Goal: Transaction & Acquisition: Purchase product/service

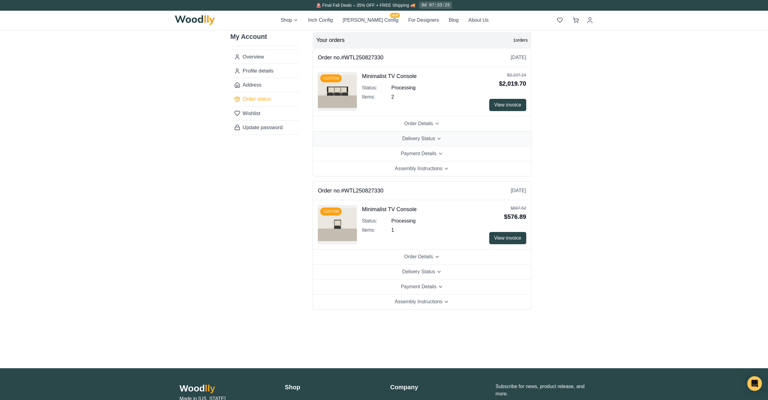
click at [428, 139] on span "Delivery Status" at bounding box center [418, 138] width 33 height 7
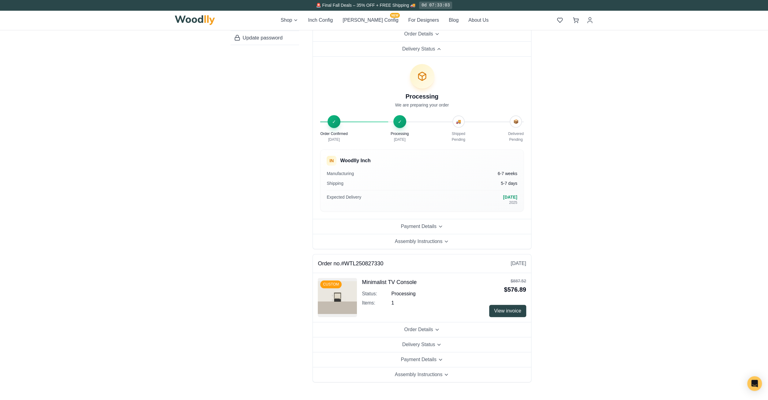
scroll to position [96, 0]
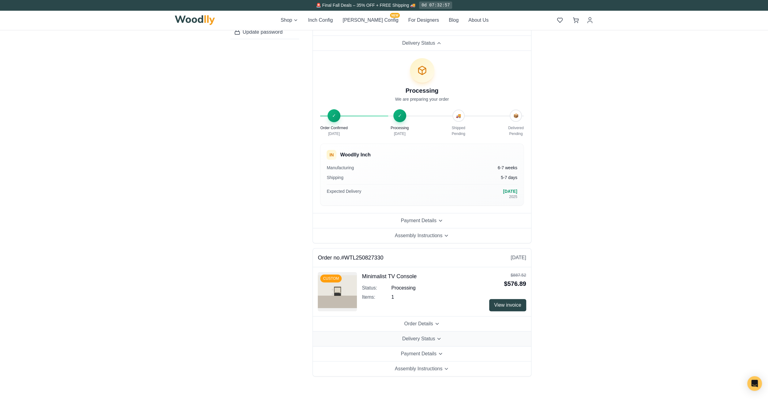
click at [444, 337] on button "Delivery Status" at bounding box center [422, 339] width 218 height 15
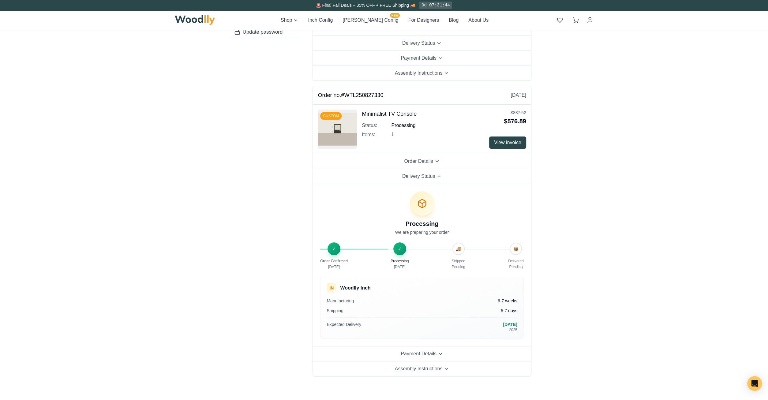
scroll to position [0, 0]
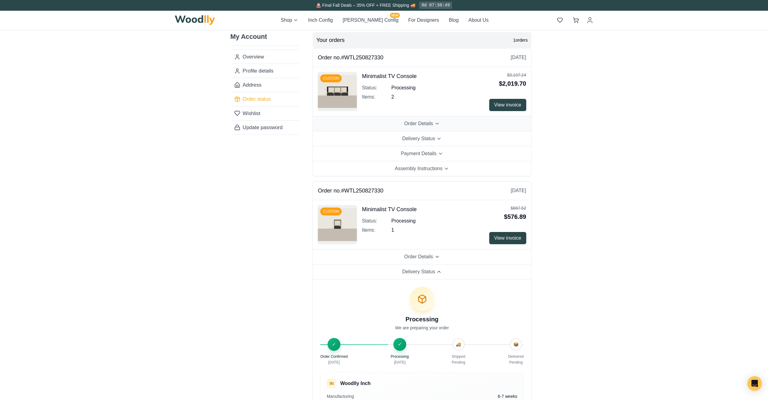
click at [428, 126] on span "Order Details" at bounding box center [418, 123] width 29 height 7
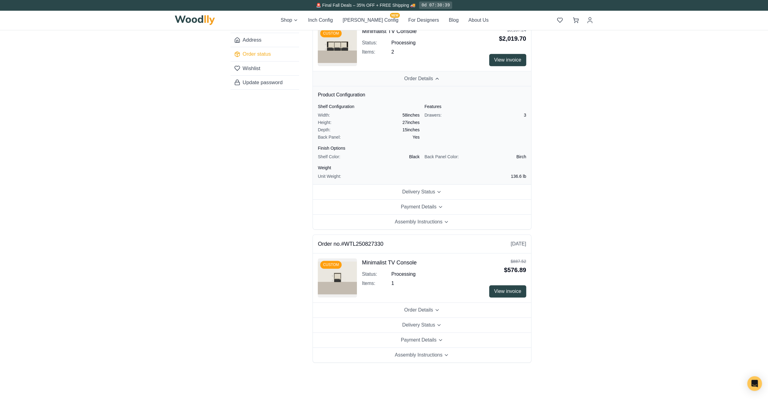
scroll to position [32, 0]
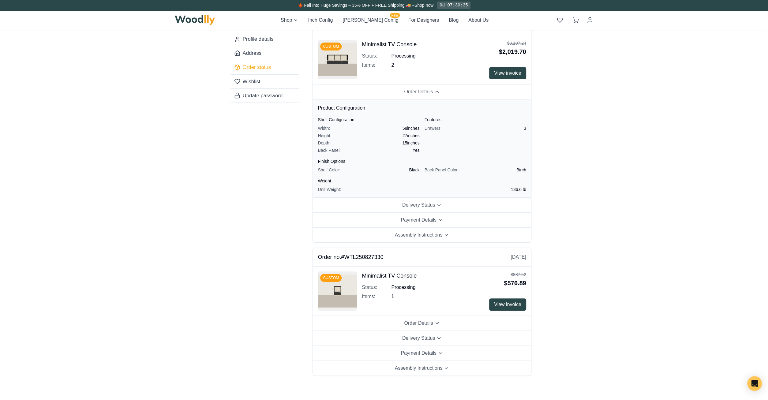
click at [501, 72] on span "View invoice" at bounding box center [507, 73] width 27 height 7
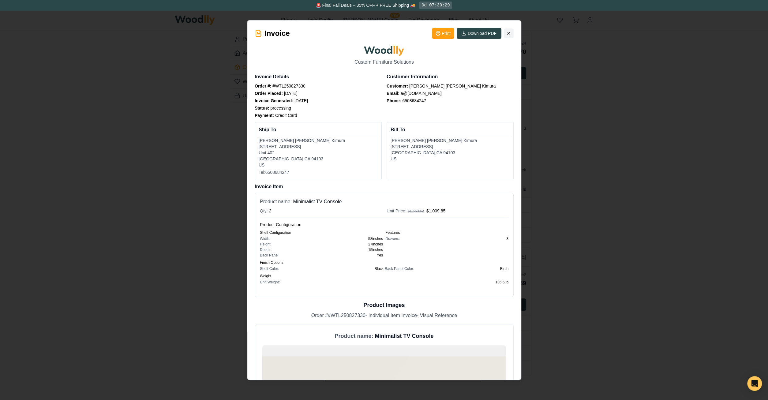
click at [511, 34] on icon at bounding box center [509, 33] width 5 height 5
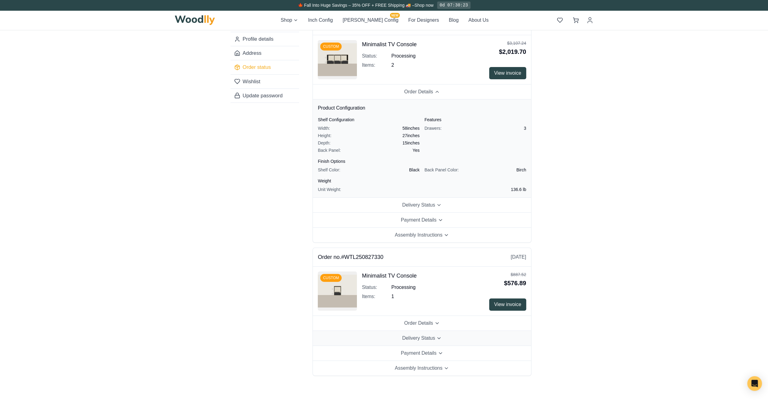
click at [431, 338] on span "Delivery Status" at bounding box center [418, 338] width 33 height 7
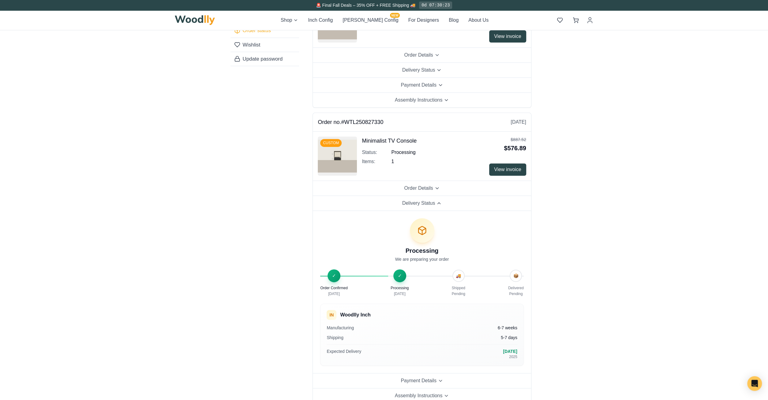
scroll to position [127, 0]
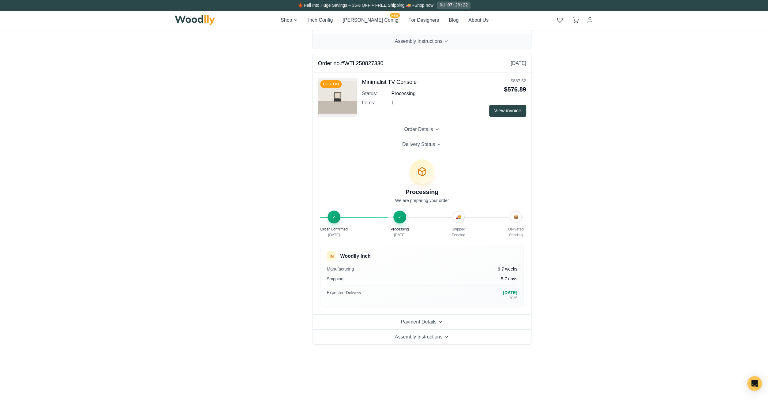
click at [425, 42] on span "Assembly Instructions" at bounding box center [419, 41] width 48 height 7
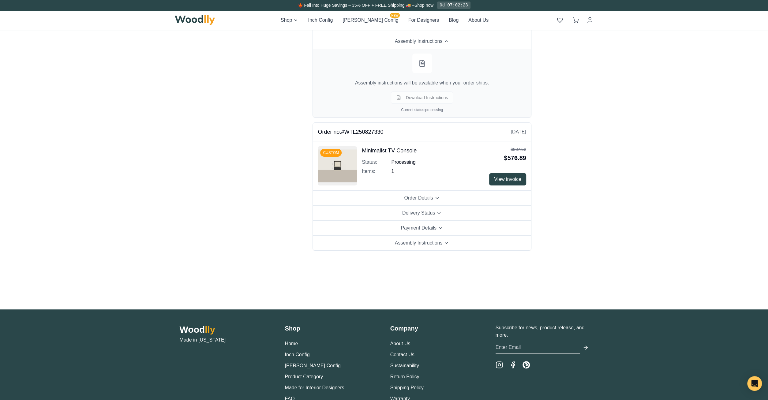
scroll to position [0, 0]
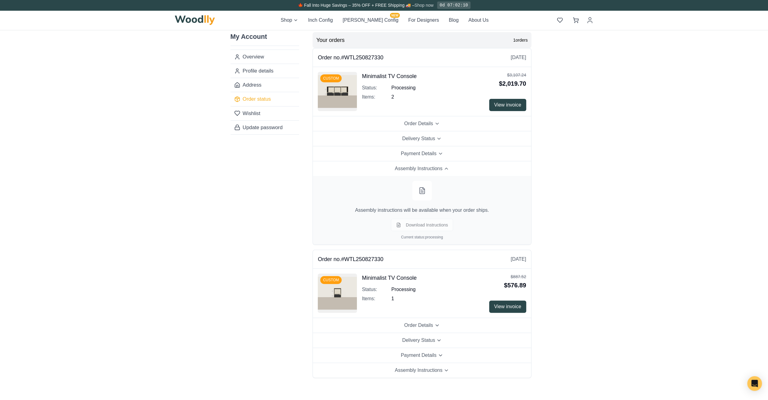
click at [425, 5] on link "Shop now" at bounding box center [424, 5] width 19 height 5
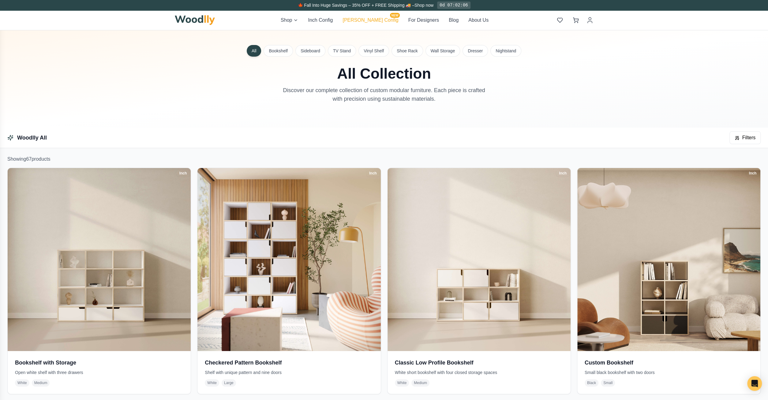
click at [374, 21] on button "[PERSON_NAME] Config NEW" at bounding box center [371, 20] width 56 height 7
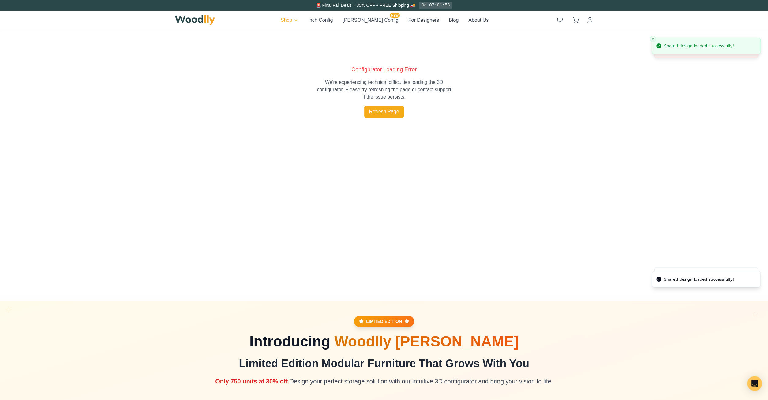
click at [311, 34] on div "Bookshelf" at bounding box center [309, 33] width 19 height 6
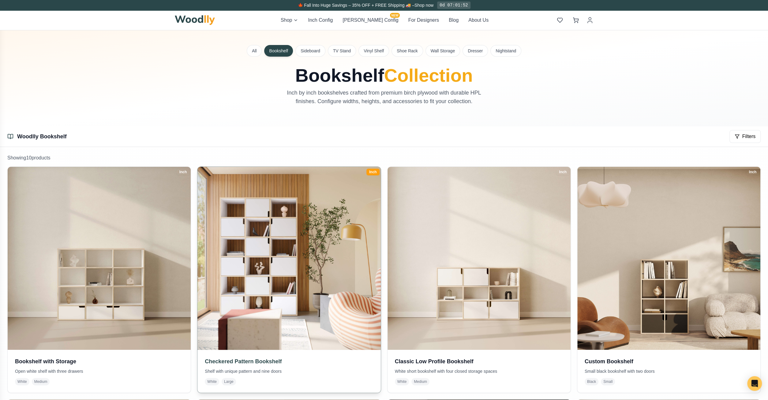
click at [346, 221] on img at bounding box center [289, 258] width 192 height 192
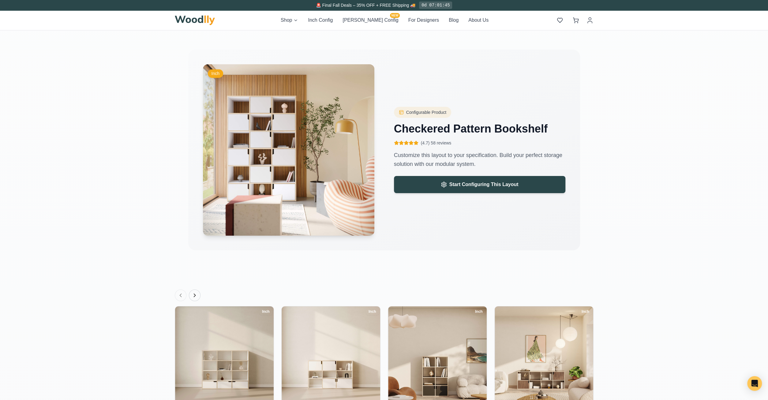
scroll to position [890, 0]
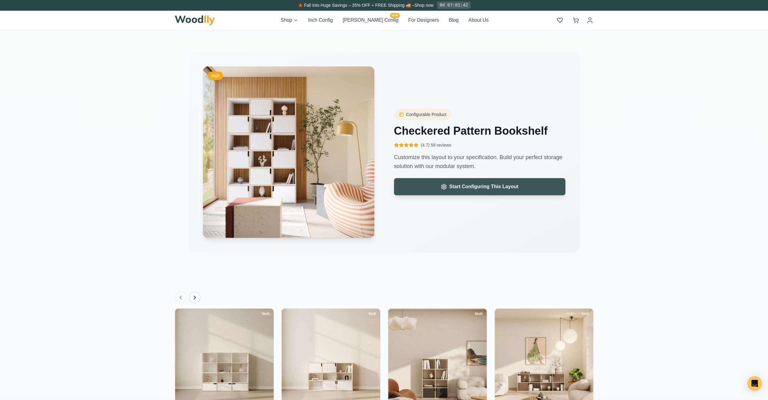
click at [485, 183] on span "Start Configuring This Layout" at bounding box center [484, 186] width 69 height 7
